Goal: Find specific page/section: Find specific page/section

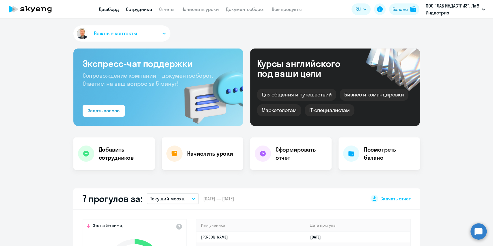
click at [129, 8] on link "Сотрудники" at bounding box center [139, 9] width 26 height 6
select select "30"
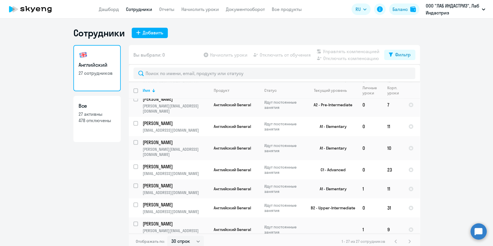
scroll to position [385, 0]
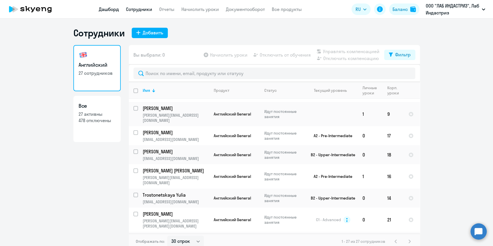
click at [115, 11] on link "Дашборд" at bounding box center [109, 9] width 20 height 6
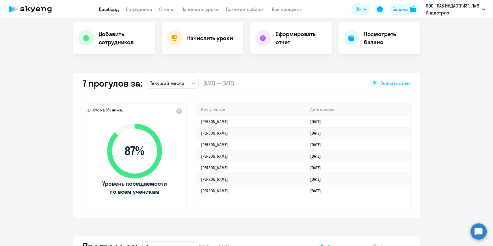
scroll to position [154, 0]
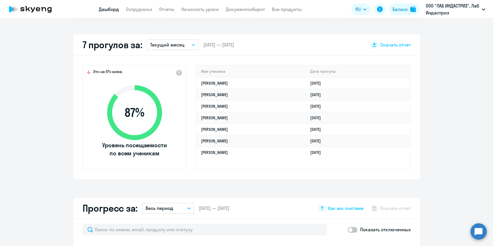
select select "30"
